Goal: Task Accomplishment & Management: Manage account settings

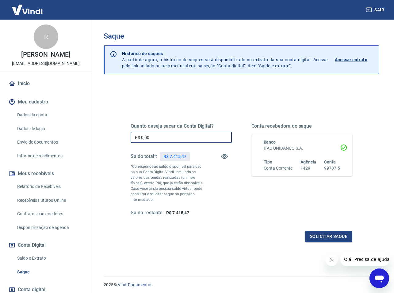
click at [186, 135] on input "R$ 0,00" at bounding box center [181, 137] width 101 height 11
type input "R$ 7.415,47"
click at [246, 217] on div "Quanto deseja sacar da Conta Digital? R$ 7.415,47 ​ Saldo total*: R$ 7.415,47 *…" at bounding box center [242, 176] width 222 height 134
click at [181, 135] on input "R$ 7.415,47" at bounding box center [181, 137] width 101 height 11
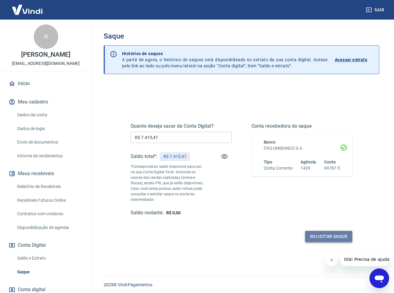
click at [327, 235] on button "Solicitar saque" at bounding box center [328, 236] width 47 height 11
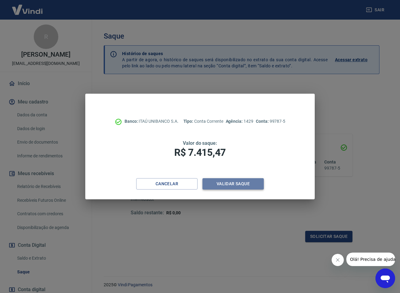
click at [229, 184] on button "Validar saque" at bounding box center [232, 183] width 61 height 11
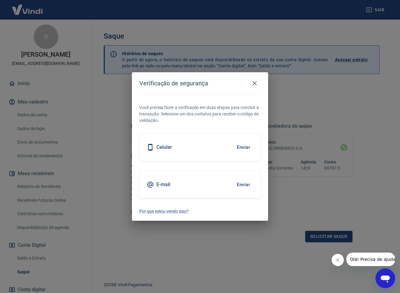
click at [194, 184] on div "E-mail Enviar" at bounding box center [199, 185] width 121 height 28
click at [247, 183] on button "Enviar" at bounding box center [243, 184] width 20 height 13
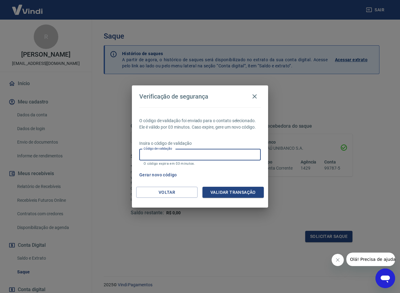
click at [189, 155] on input "Código de validação" at bounding box center [199, 154] width 121 height 11
type input "843615"
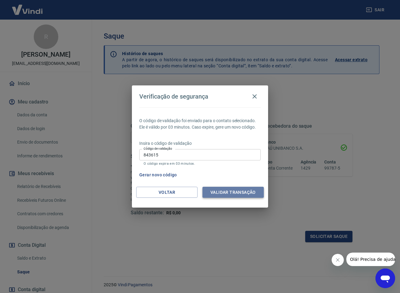
click at [218, 192] on button "Validar transação" at bounding box center [232, 192] width 61 height 11
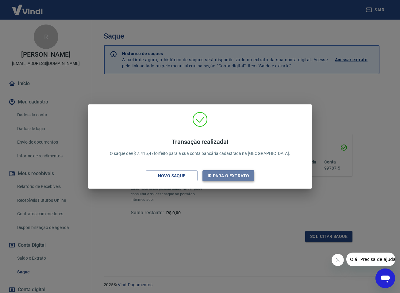
click at [220, 177] on button "Ir para o extrato" at bounding box center [228, 175] width 52 height 11
